Goal: Obtain resource: Download file/media

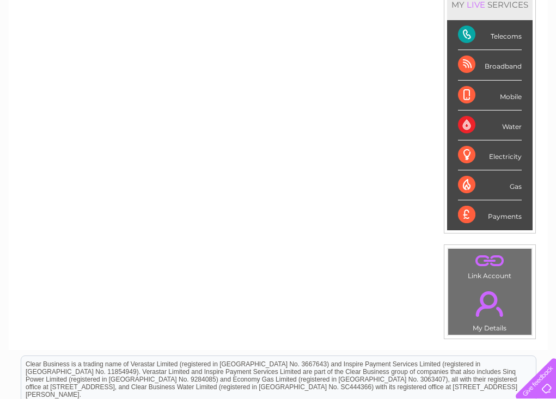
scroll to position [1, 0]
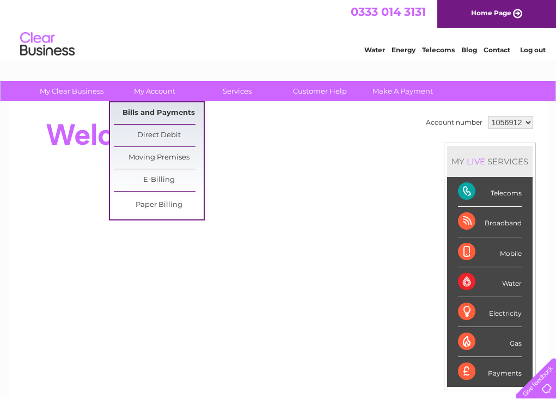
click at [164, 113] on link "Bills and Payments" at bounding box center [159, 113] width 90 height 22
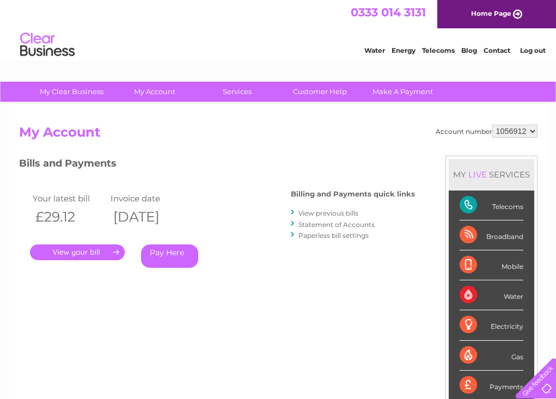
click at [325, 212] on link "View previous bills" at bounding box center [328, 213] width 60 height 8
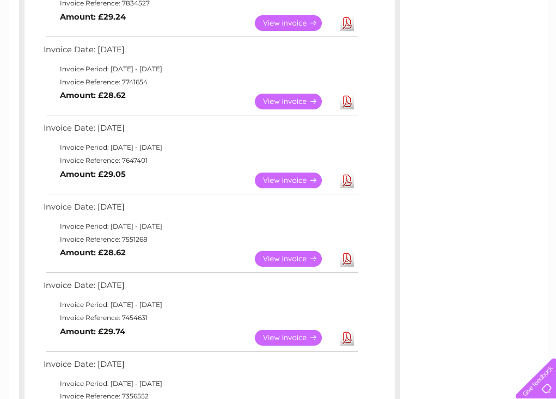
scroll to position [478, 0]
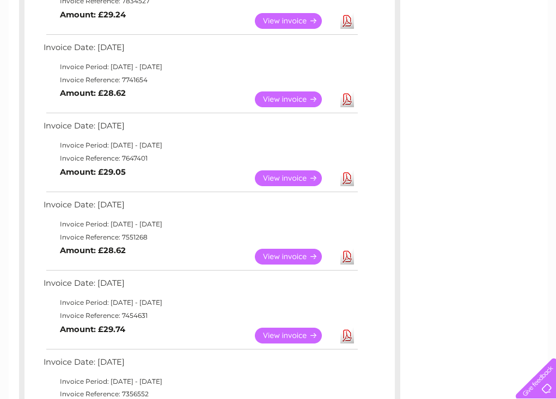
click at [294, 249] on link "View" at bounding box center [295, 257] width 80 height 16
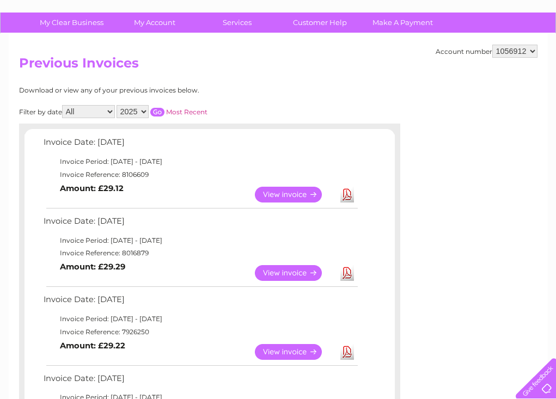
scroll to position [0, 0]
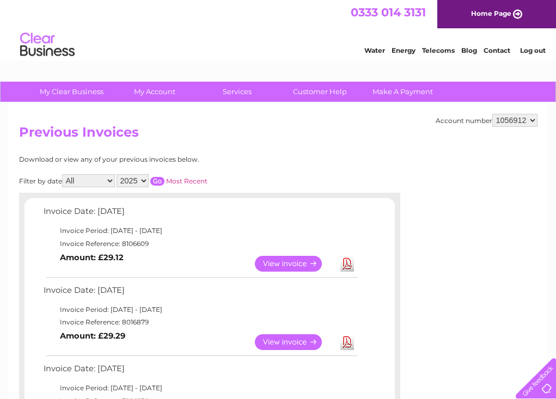
select select "12"
select select "2024"
click at [164, 177] on input "button" at bounding box center [157, 181] width 14 height 9
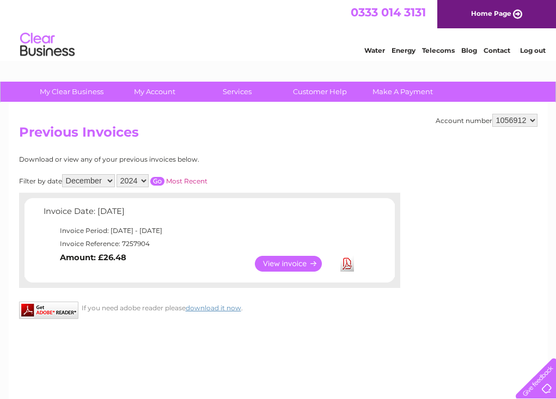
click at [349, 259] on link "Download" at bounding box center [347, 264] width 14 height 16
click at [346, 259] on link "Download" at bounding box center [347, 264] width 14 height 16
click at [309, 259] on link "View" at bounding box center [295, 264] width 80 height 16
click at [164, 178] on input "button" at bounding box center [157, 181] width 14 height 9
click at [289, 261] on link "View" at bounding box center [295, 264] width 80 height 16
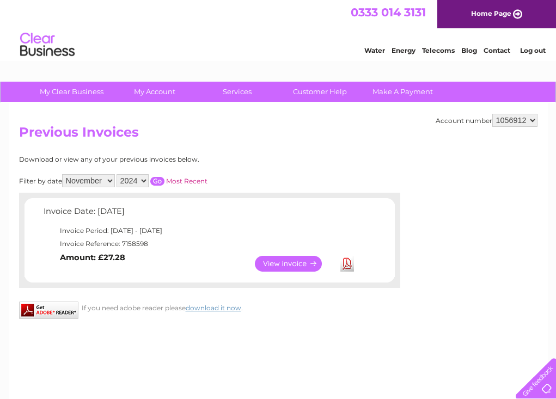
select select "8"
select select "2025"
click at [285, 256] on link "View" at bounding box center [295, 264] width 80 height 16
click at [164, 177] on input "button" at bounding box center [157, 181] width 14 height 9
click at [294, 259] on link "View" at bounding box center [295, 264] width 80 height 16
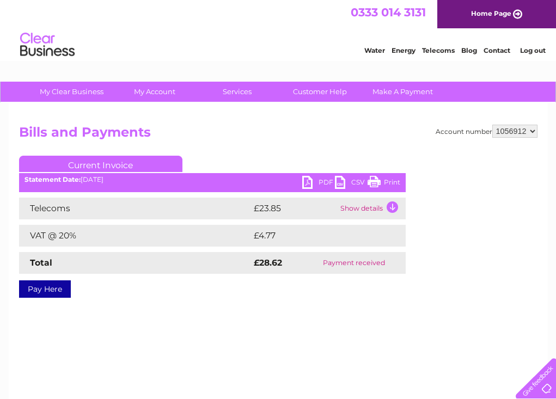
click at [311, 181] on link "PDF" at bounding box center [318, 184] width 33 height 16
click at [306, 180] on link "PDF" at bounding box center [318, 184] width 33 height 16
click at [307, 181] on link "PDF" at bounding box center [318, 184] width 33 height 16
click at [308, 181] on link "PDF" at bounding box center [318, 184] width 33 height 16
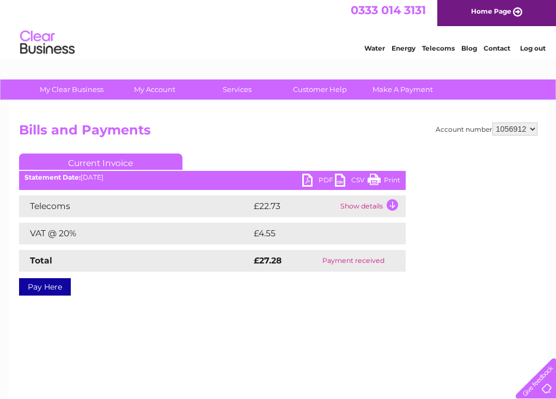
scroll to position [4, 0]
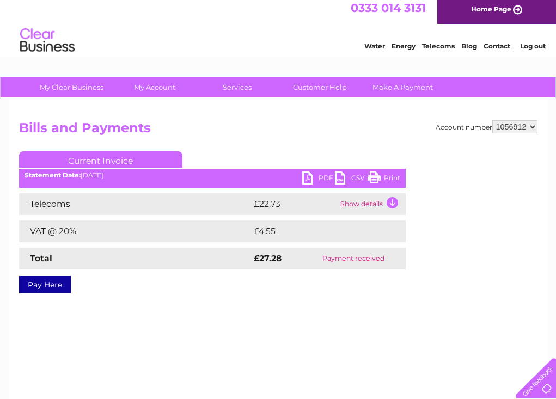
click at [312, 175] on link "PDF" at bounding box center [318, 179] width 33 height 16
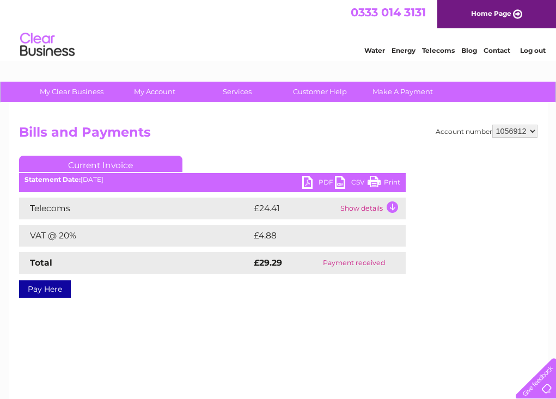
click at [306, 183] on link "PDF" at bounding box center [318, 184] width 33 height 16
